Goal: Transaction & Acquisition: Purchase product/service

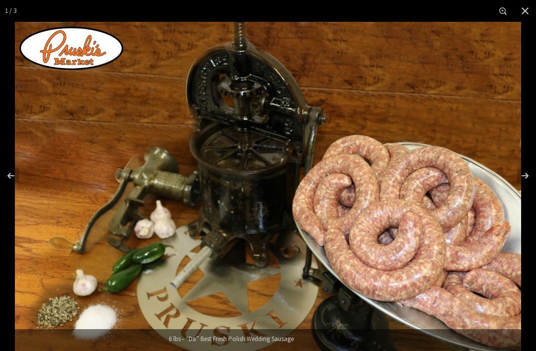
scroll to position [130, 0]
click at [528, 197] on div "Images Gallery" at bounding box center [518, 176] width 35 height 50
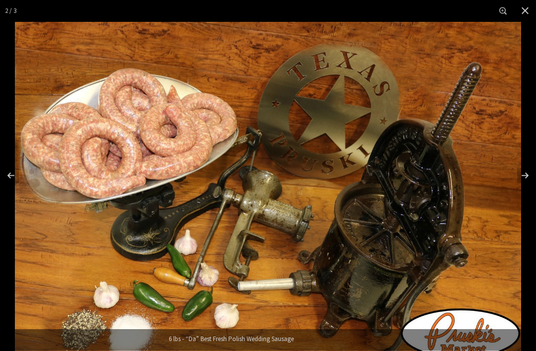
scroll to position [130, 0]
click at [527, 197] on div "Images Gallery" at bounding box center [518, 176] width 35 height 50
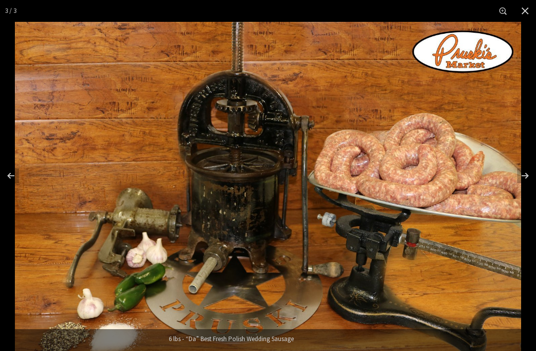
click at [528, 10] on button "Close" at bounding box center [525, 11] width 22 height 22
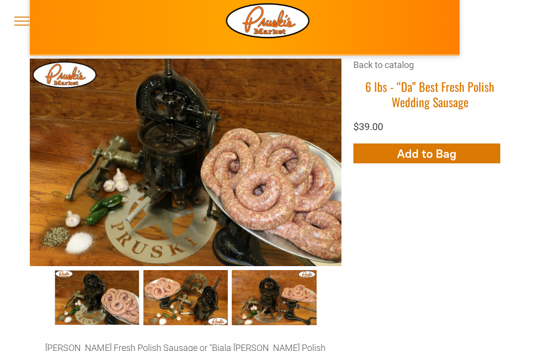
scroll to position [62, 0]
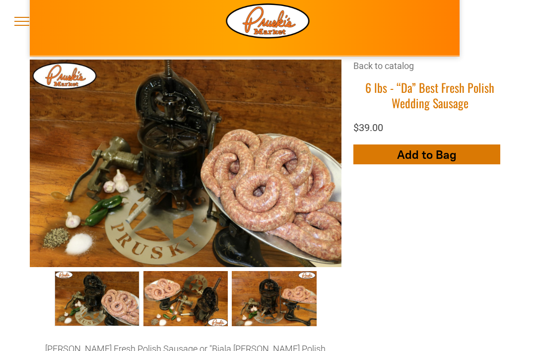
click at [435, 162] on span "Add to Bag" at bounding box center [427, 154] width 60 height 14
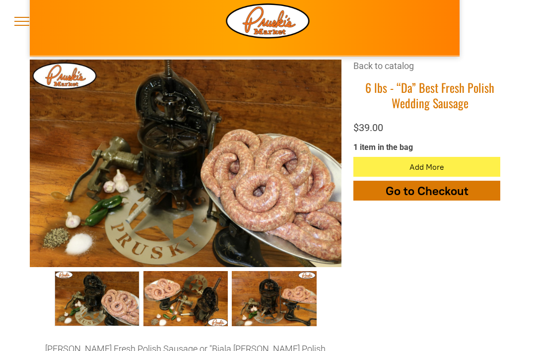
click at [421, 185] on span "Go to Checkout" at bounding box center [426, 191] width 83 height 14
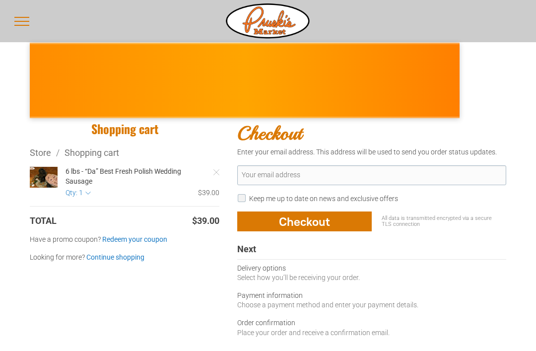
click at [268, 265] on div "Delivery options" at bounding box center [371, 268] width 269 height 10
click at [315, 169] on input "Your email address" at bounding box center [371, 175] width 269 height 20
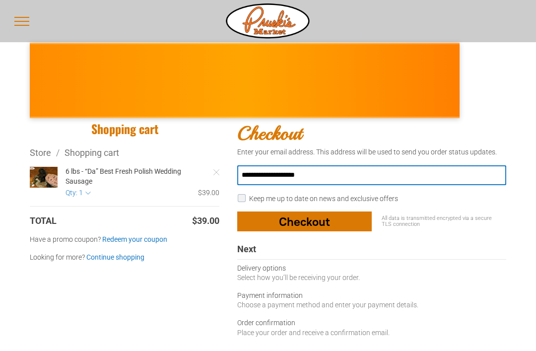
type input "**********"
click at [281, 223] on div "button" at bounding box center [304, 221] width 133 height 19
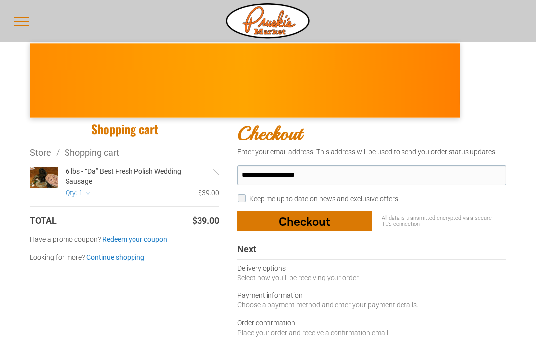
select select "**"
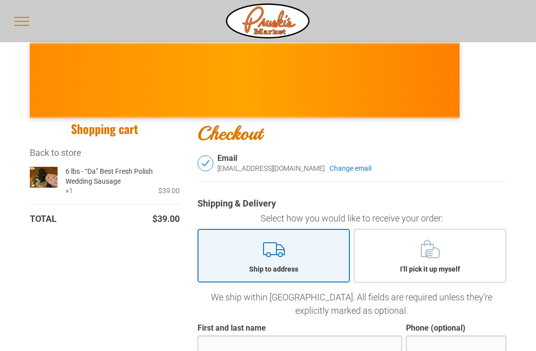
click at [292, 257] on link "Ship to address" at bounding box center [273, 256] width 152 height 54
